Goal: Task Accomplishment & Management: Complete application form

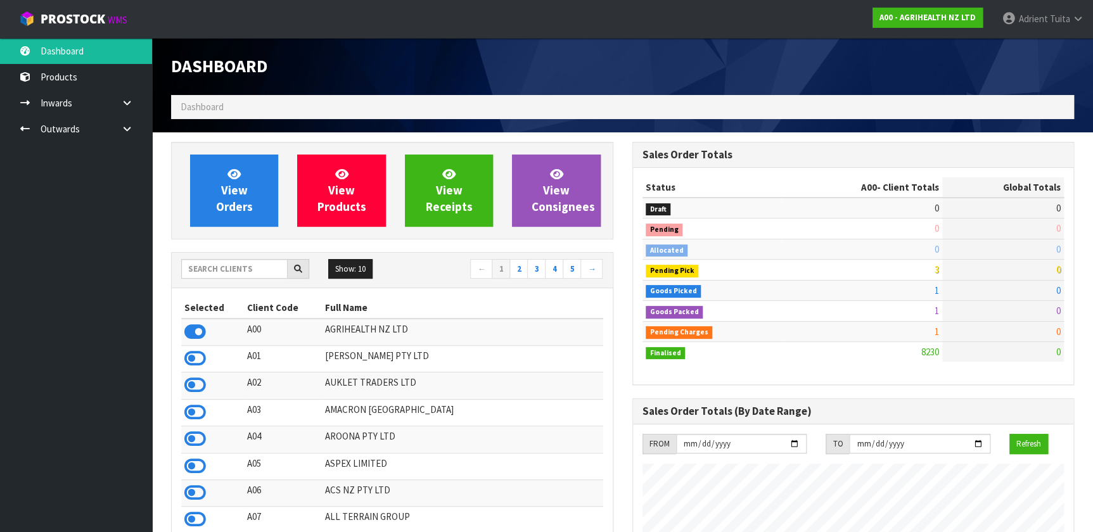
scroll to position [958, 461]
click at [200, 255] on div "Show: 10 5 10 25 50 ← 1 2 3 4 5 →" at bounding box center [392, 270] width 441 height 35
click at [201, 257] on div "Show: 10 5 10 25 50 ← 1 2 3 4 5 →" at bounding box center [392, 270] width 441 height 35
click at [201, 265] on input "text" at bounding box center [234, 269] width 106 height 20
type input "OKAB"
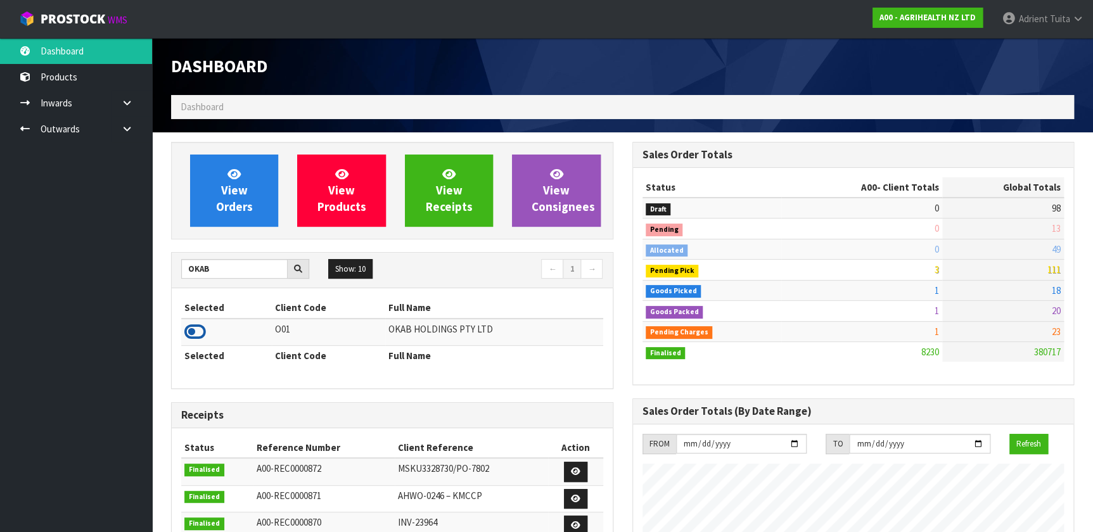
click at [189, 326] on icon at bounding box center [195, 332] width 22 height 19
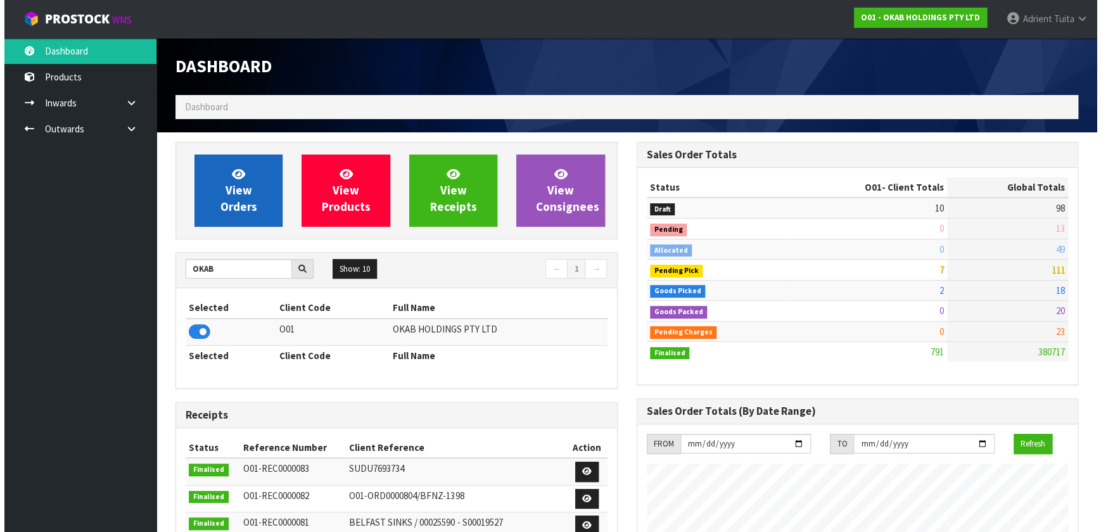
scroll to position [834, 461]
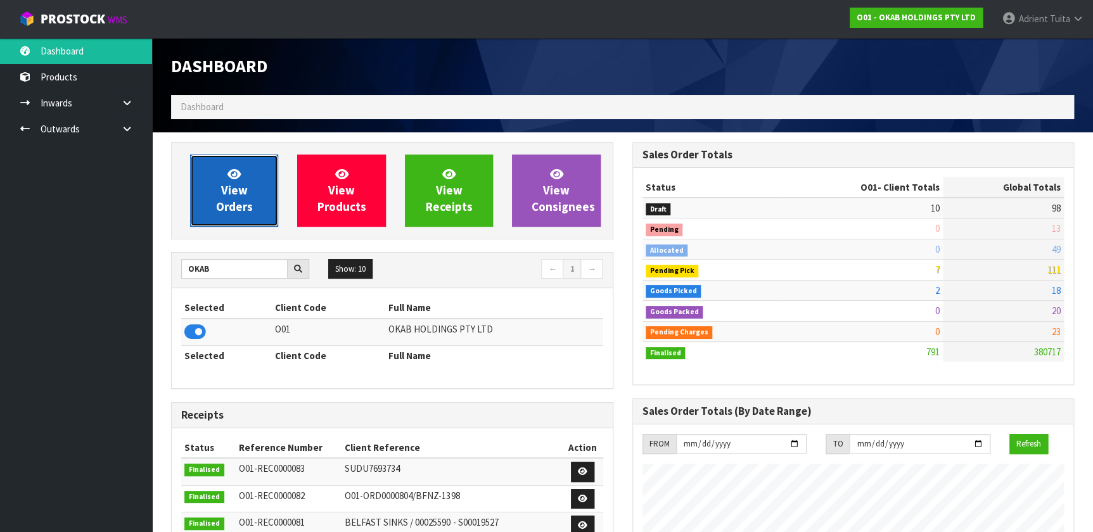
click at [222, 203] on span "View Orders" at bounding box center [234, 191] width 37 height 48
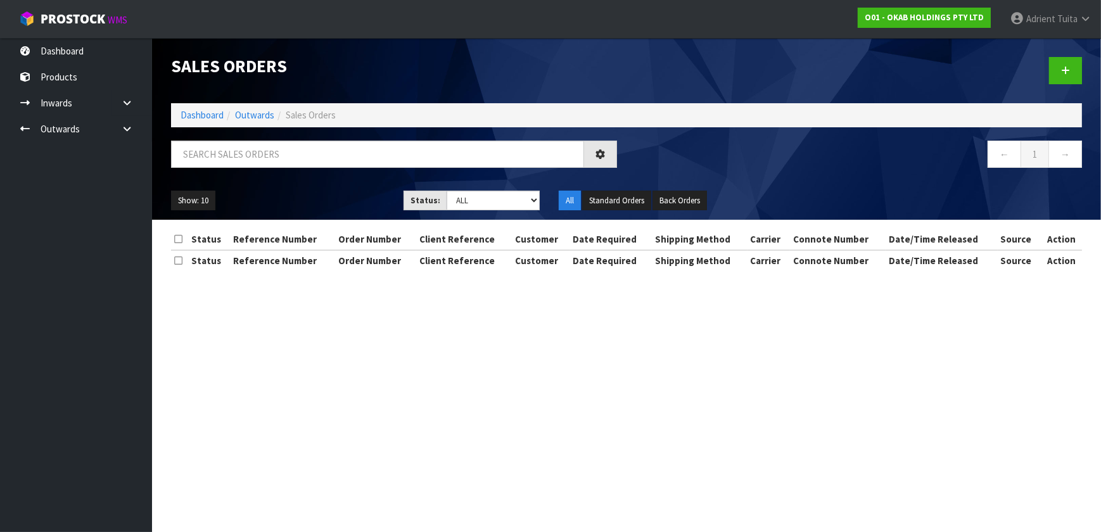
click at [234, 177] on div "← 1 →" at bounding box center [627, 161] width 930 height 41
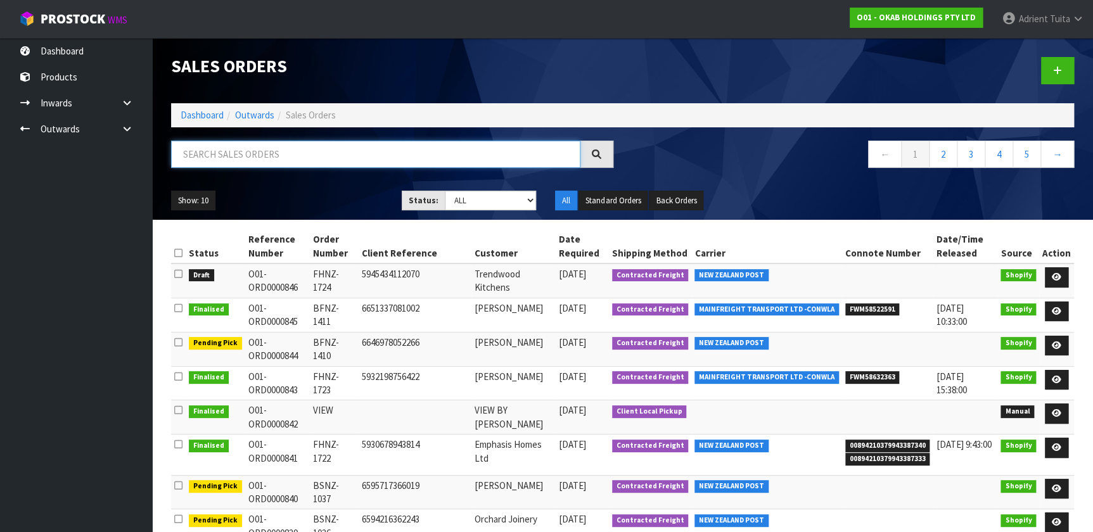
click at [243, 164] on input "text" at bounding box center [375, 154] width 409 height 27
type input "1386"
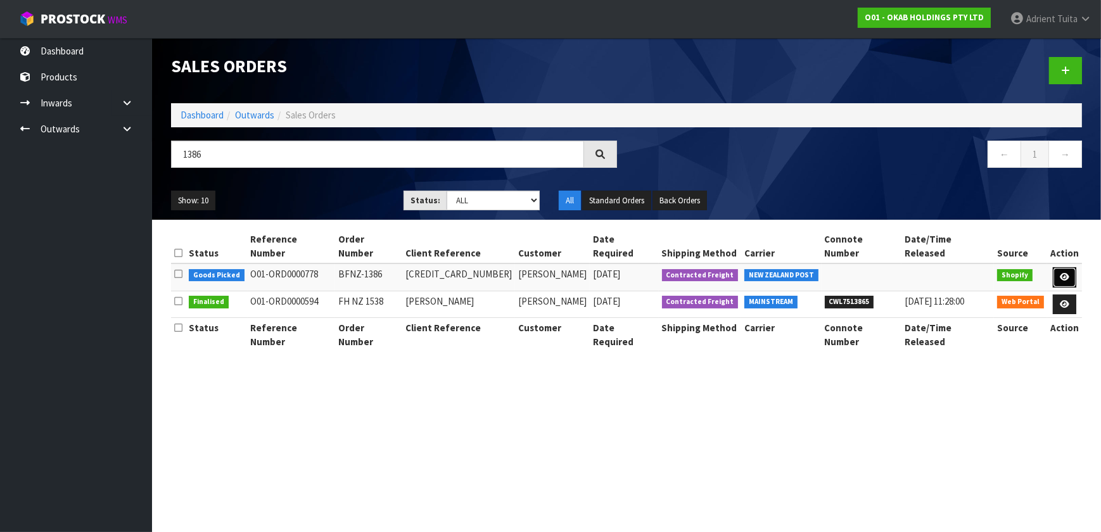
click at [1068, 267] on link at bounding box center [1064, 277] width 23 height 20
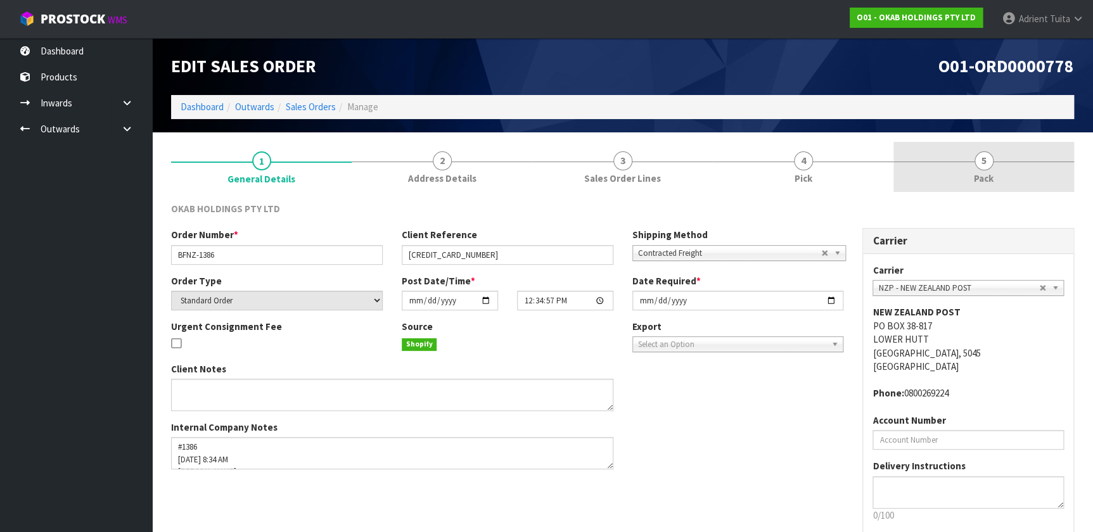
click at [1026, 177] on link "5 Pack" at bounding box center [983, 167] width 181 height 50
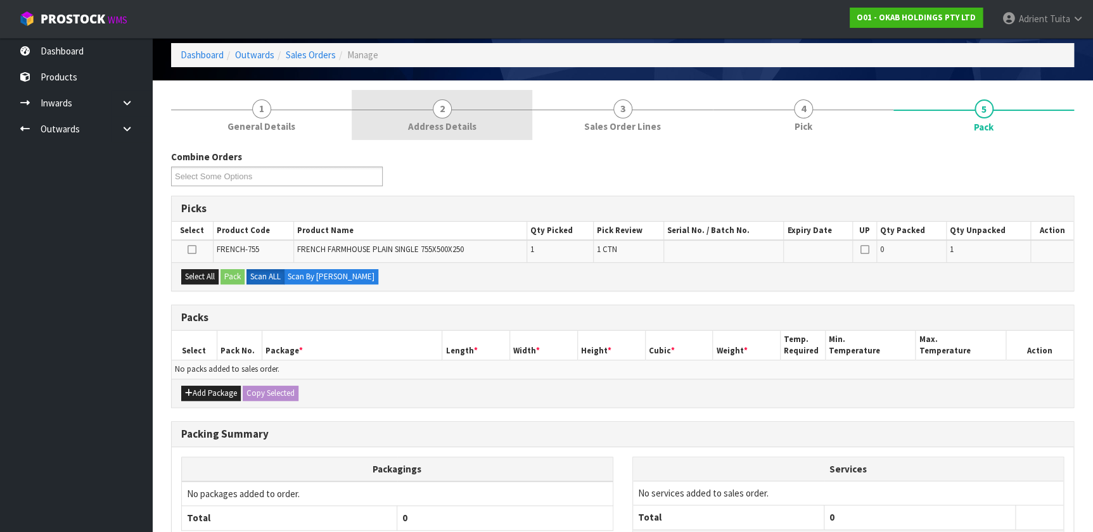
scroll to position [159, 0]
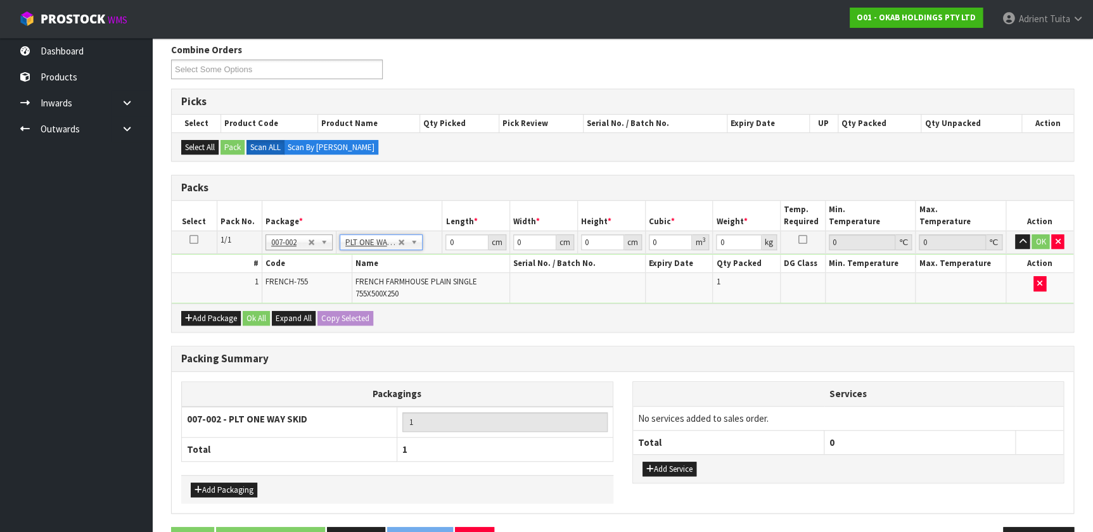
type input "32.25"
click at [469, 246] on input "0" at bounding box center [466, 242] width 43 height 16
type input "81"
type input "121"
type input "4"
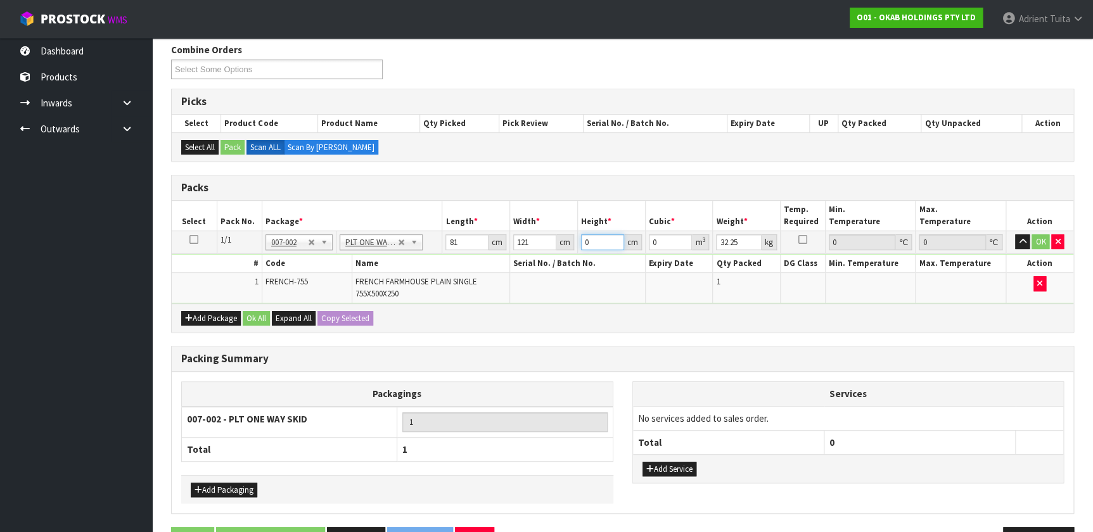
type input "0.039204"
type input "46"
type input "0.450846"
type input "46"
type input "45"
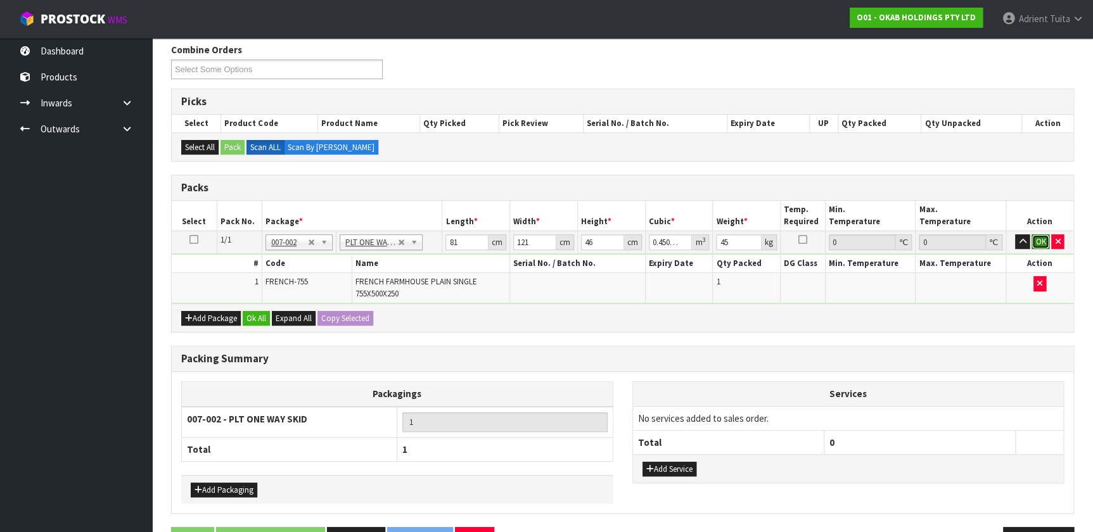
click at [1045, 242] on button "OK" at bounding box center [1041, 241] width 18 height 15
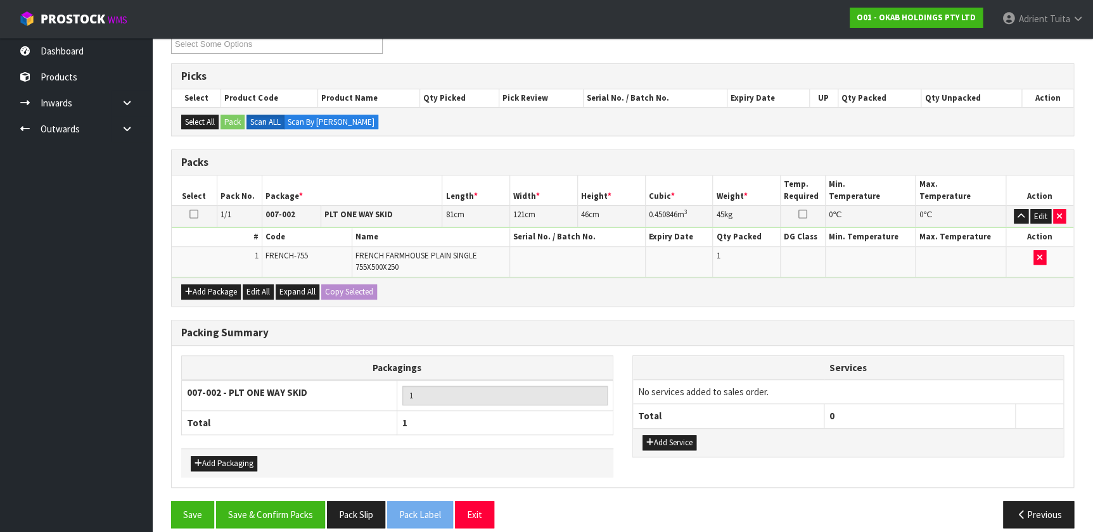
scroll to position [196, 0]
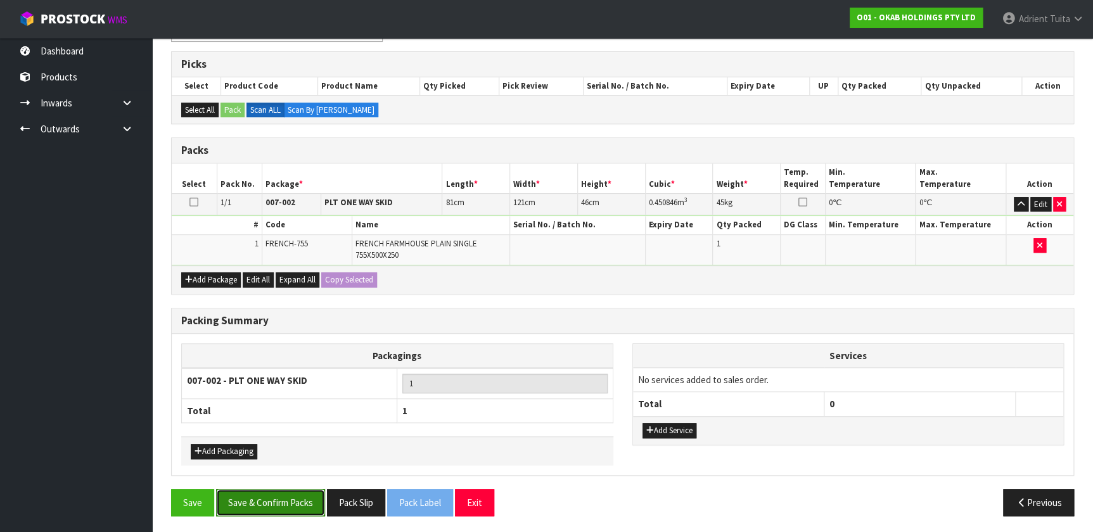
click at [258, 489] on button "Save & Confirm Packs" at bounding box center [270, 502] width 109 height 27
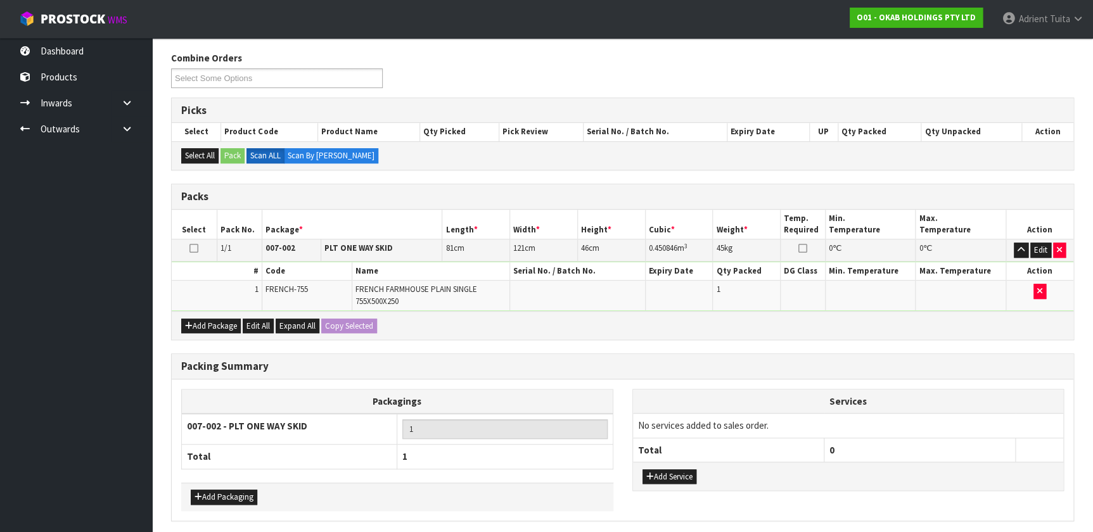
scroll to position [0, 0]
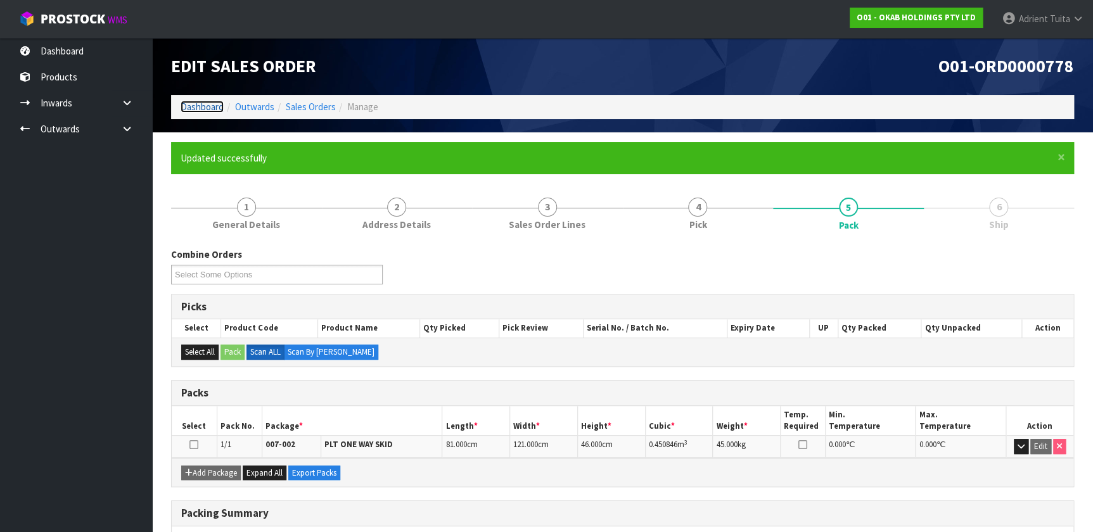
drag, startPoint x: 184, startPoint y: 104, endPoint x: 185, endPoint y: 95, distance: 8.9
click at [184, 104] on link "Dashboard" at bounding box center [202, 107] width 43 height 12
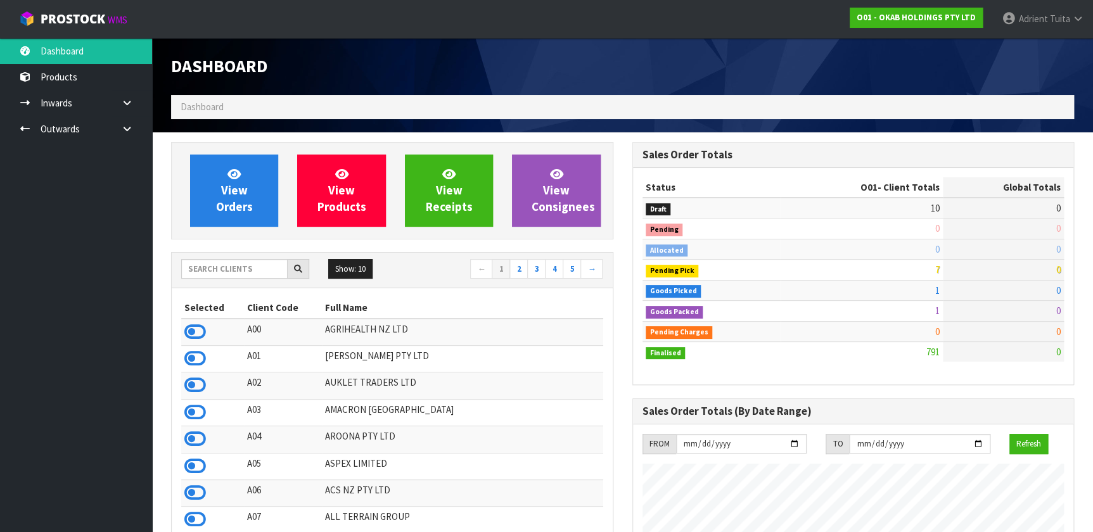
scroll to position [789, 461]
click at [213, 263] on input "text" at bounding box center [234, 269] width 106 height 20
type input "S00"
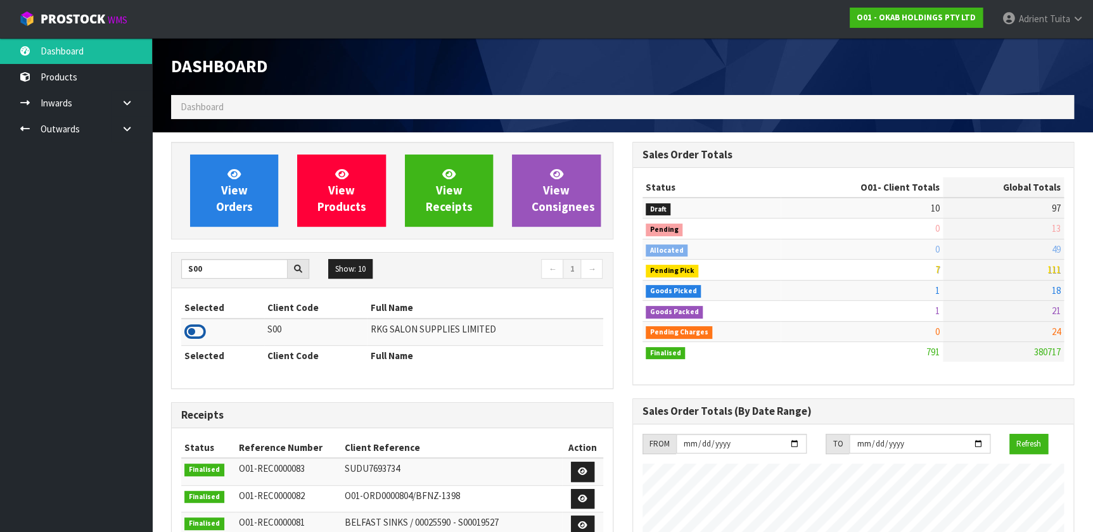
click at [196, 332] on icon at bounding box center [195, 332] width 22 height 19
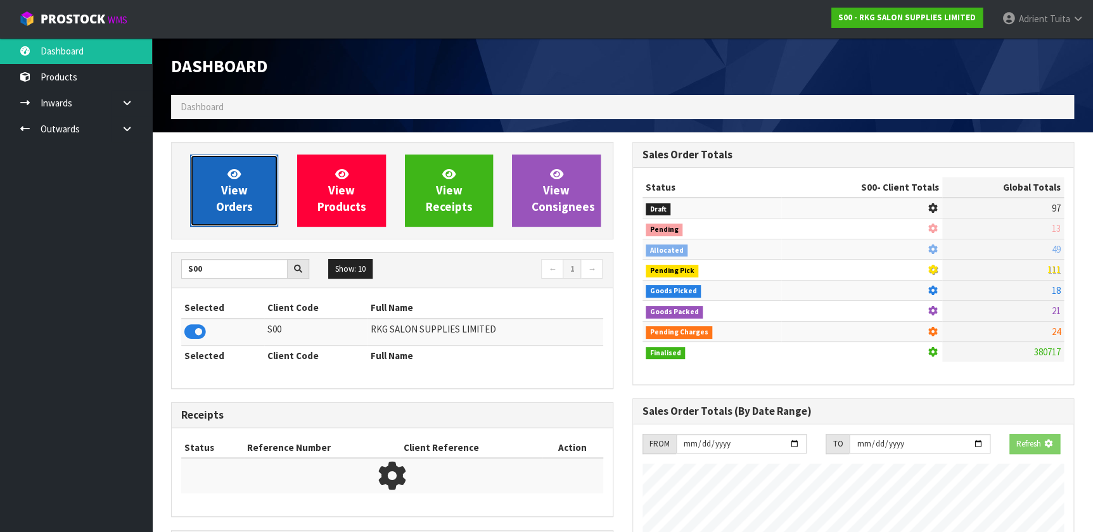
scroll to position [958, 461]
click at [236, 220] on link "View Orders" at bounding box center [234, 191] width 88 height 72
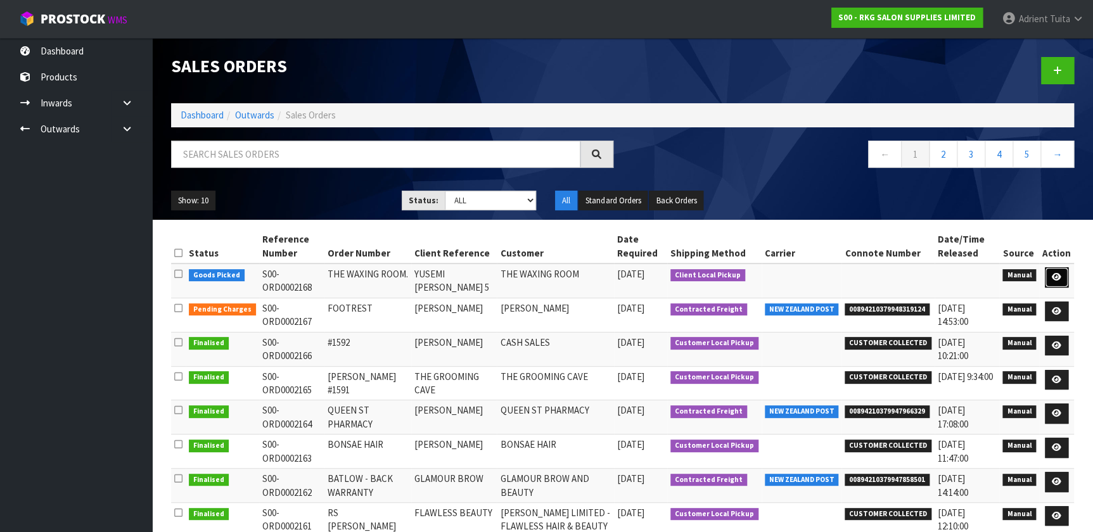
click at [1053, 279] on icon at bounding box center [1057, 277] width 10 height 8
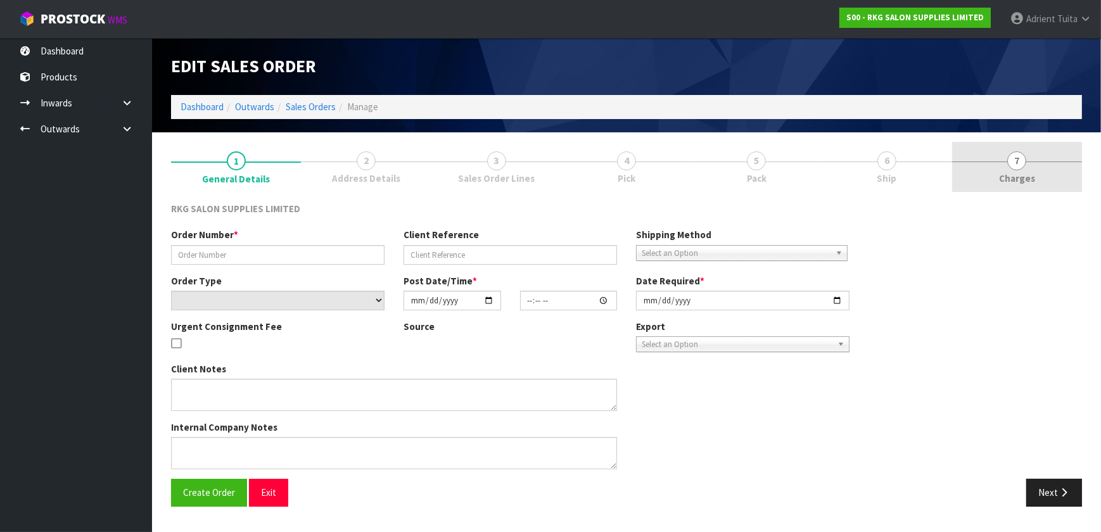
click at [1001, 175] on span "Charges" at bounding box center [1017, 178] width 36 height 13
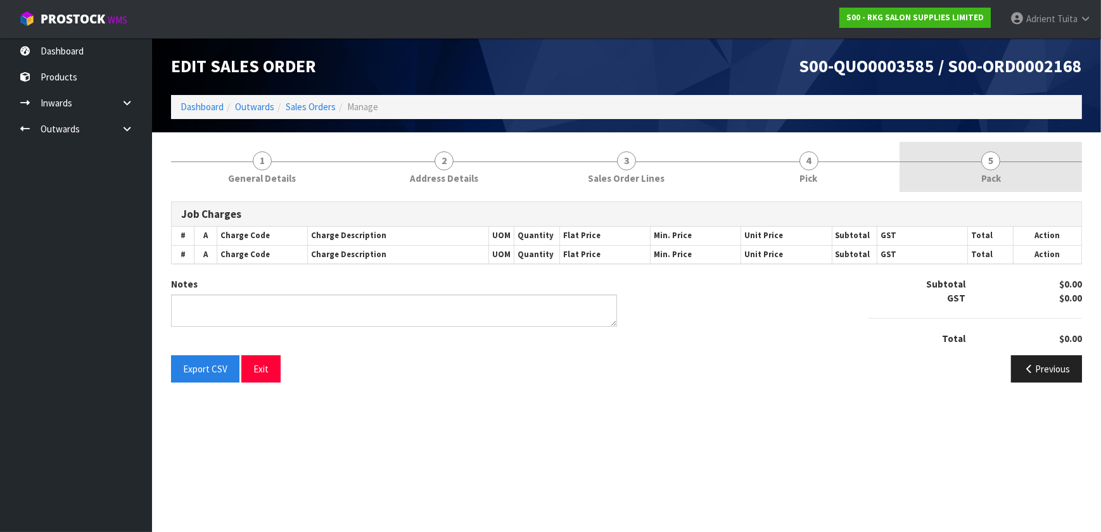
click at [1004, 172] on link "5 Pack" at bounding box center [991, 167] width 182 height 50
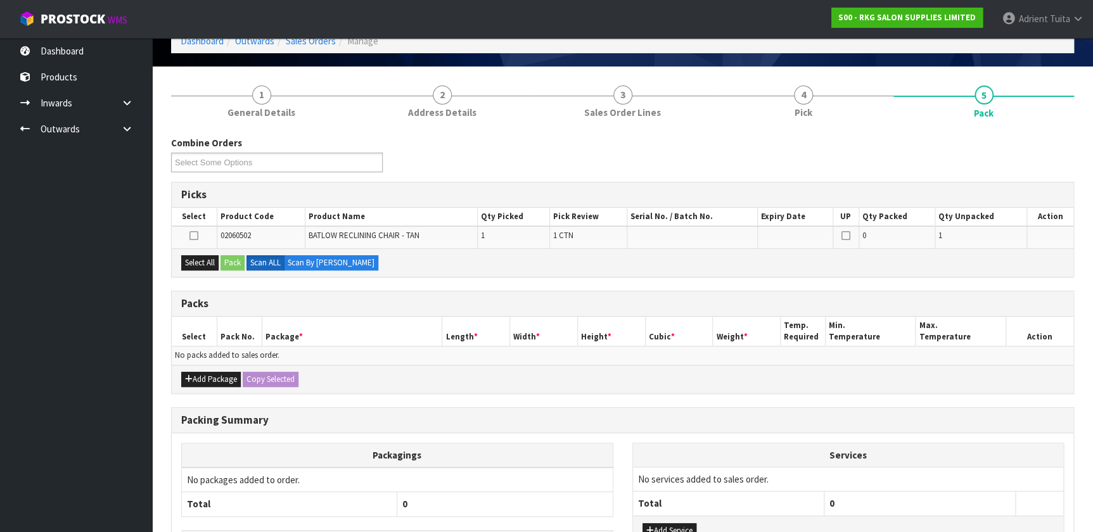
scroll to position [159, 0]
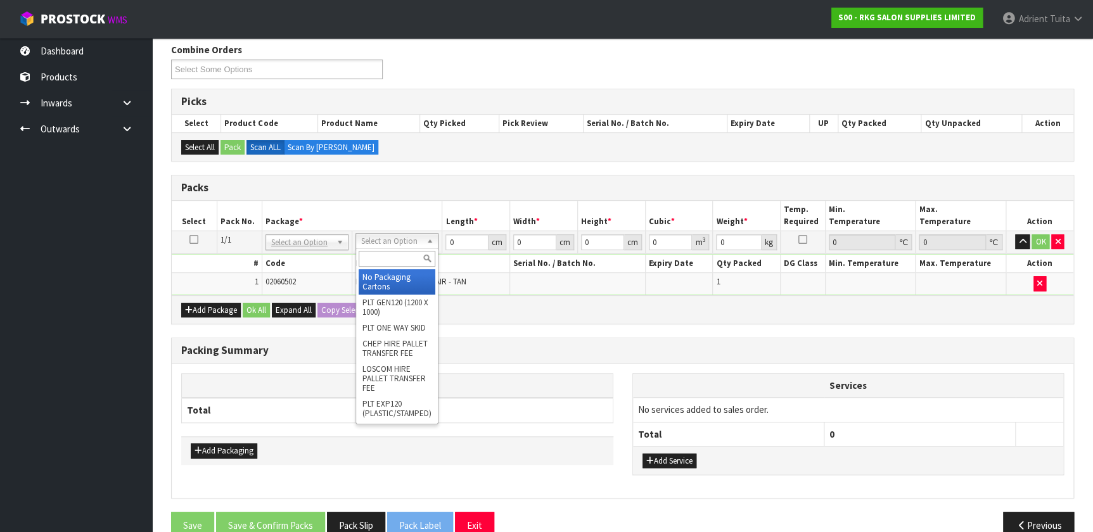
click at [403, 253] on input "text" at bounding box center [397, 259] width 77 height 16
type input "RE"
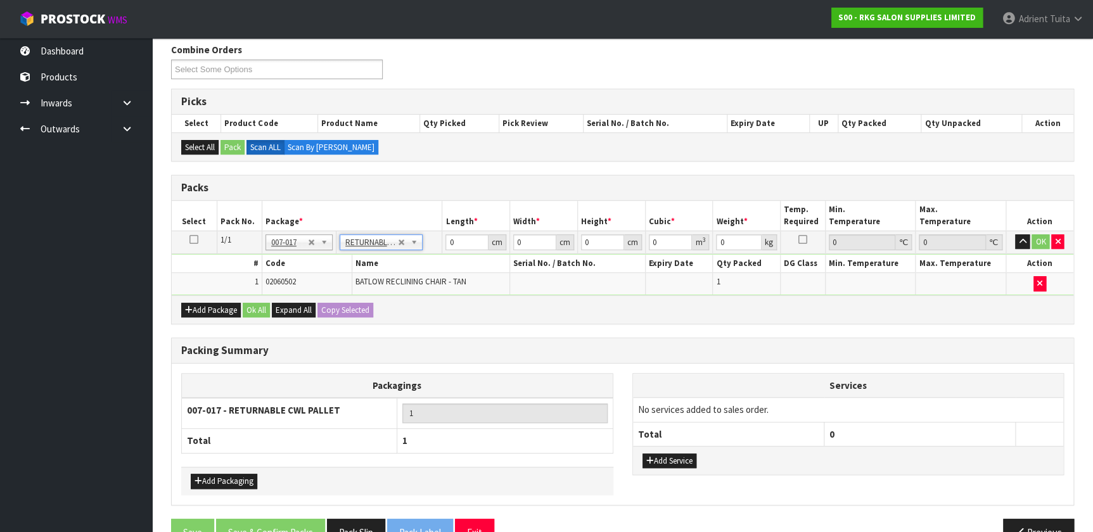
type input "33"
click at [454, 243] on input "0" at bounding box center [466, 242] width 43 height 16
type input "100"
type input "80"
type input "8"
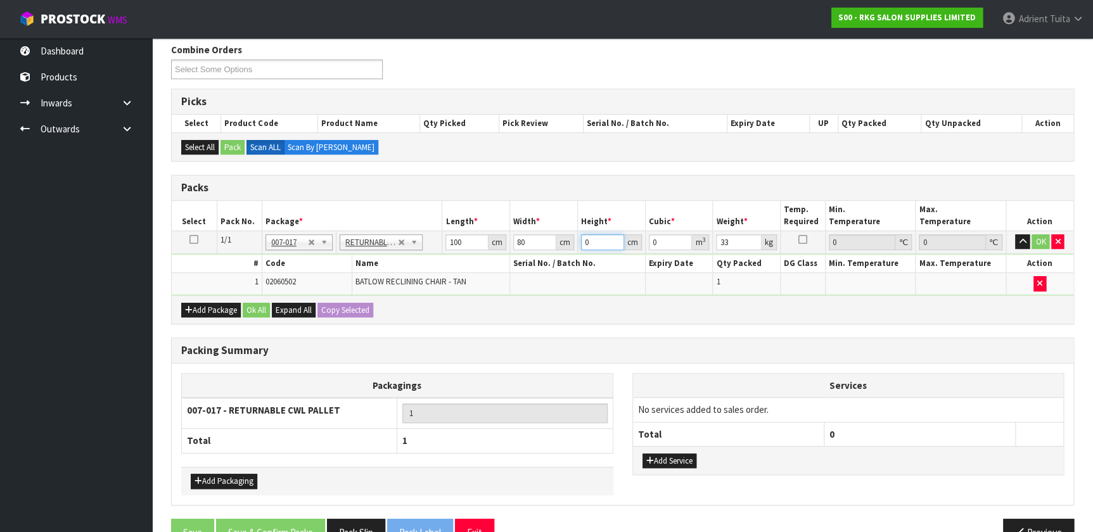
type input "0.064"
type input "81"
type input "0.648"
type input "81"
type input "40"
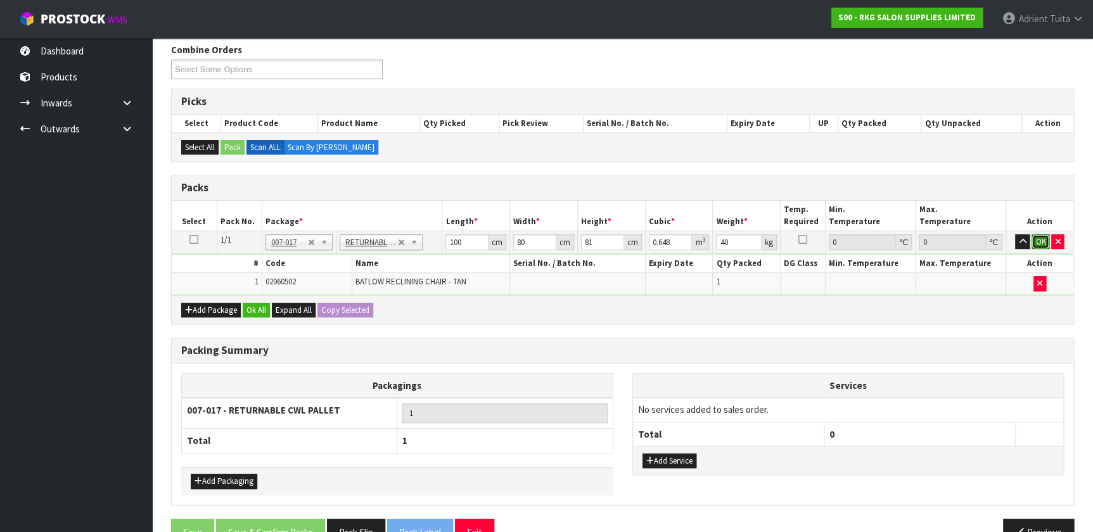
click at [1035, 244] on button "OK" at bounding box center [1041, 241] width 18 height 15
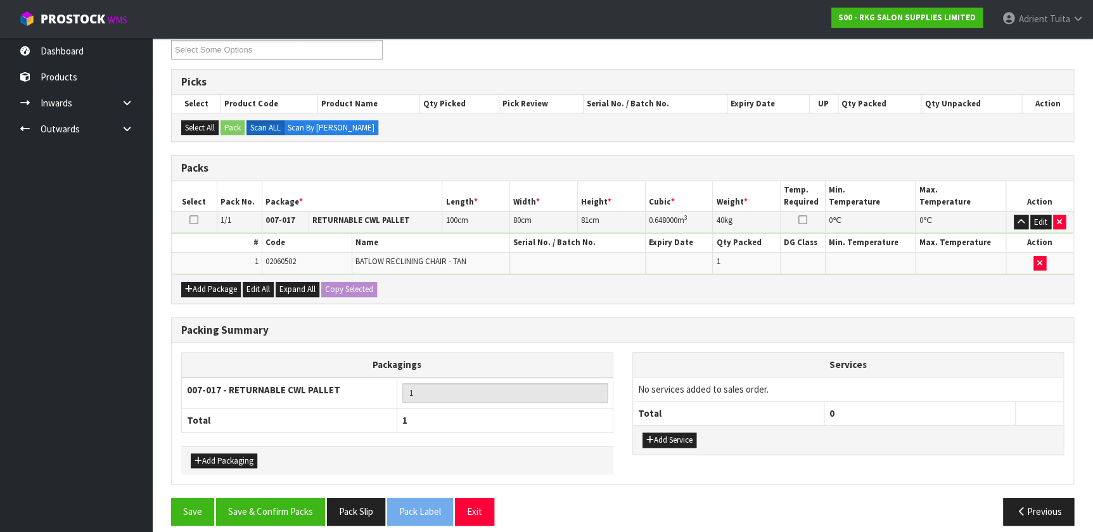
scroll to position [188, 0]
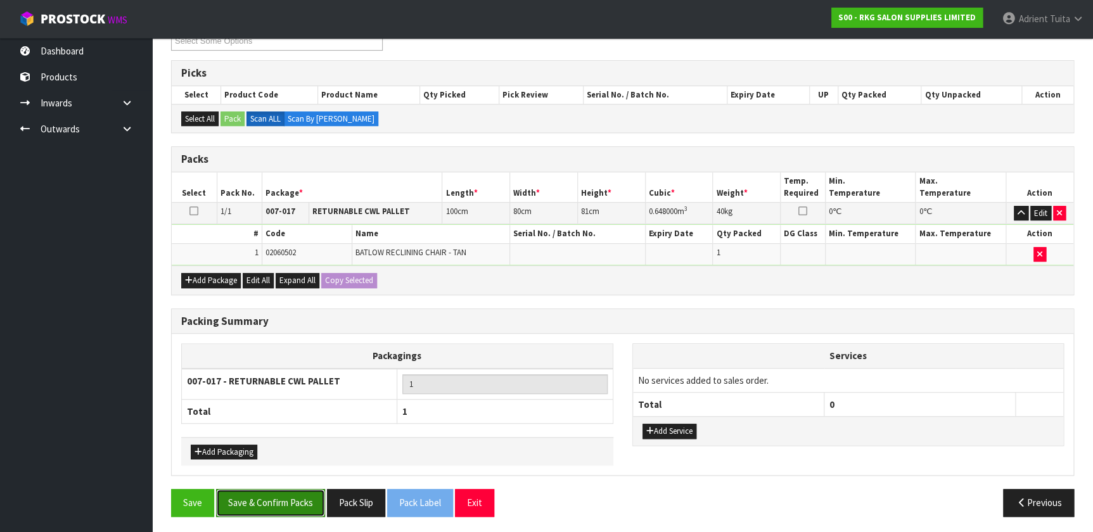
click at [288, 493] on button "Save & Confirm Packs" at bounding box center [270, 502] width 109 height 27
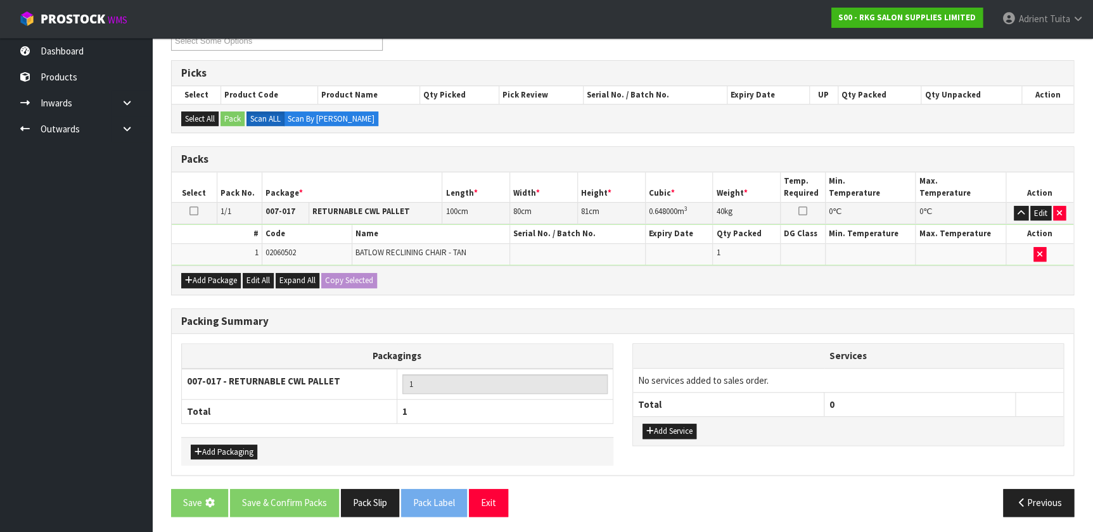
scroll to position [0, 0]
